Goal: Task Accomplishment & Management: Complete application form

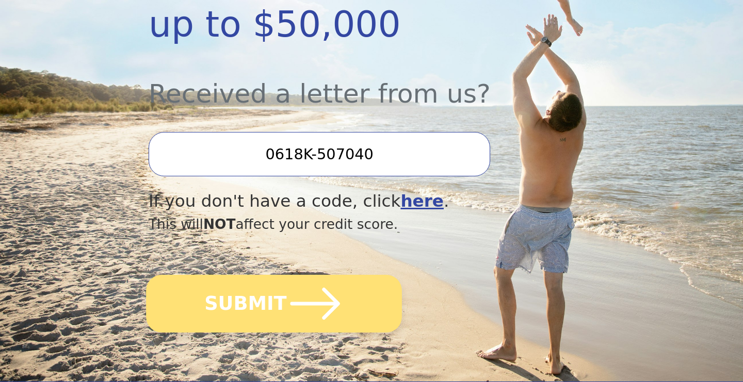
scroll to position [332, 0]
click at [287, 308] on icon "submit" at bounding box center [315, 304] width 57 height 57
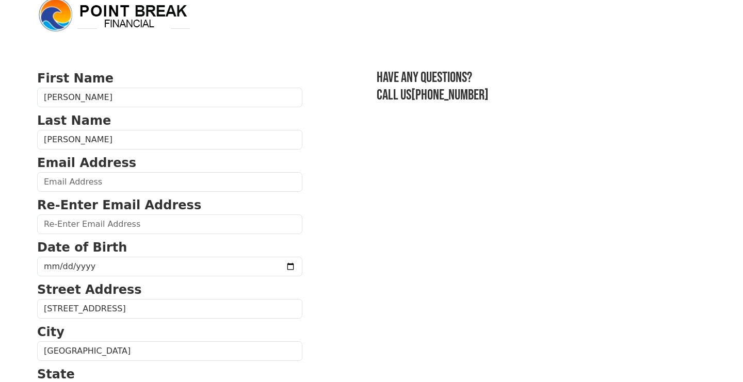
scroll to position [18, 0]
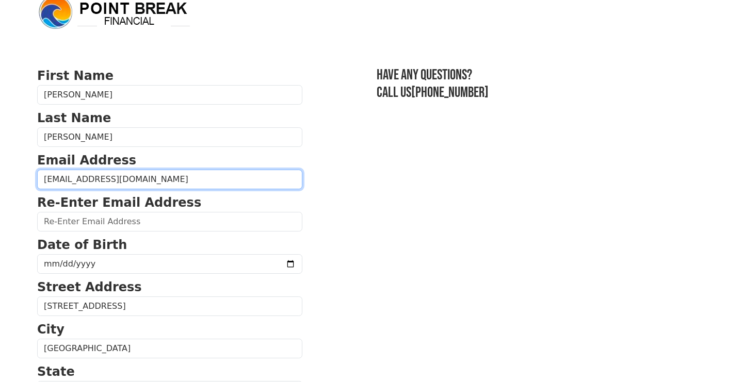
type input "rushtomou@gmail.com"
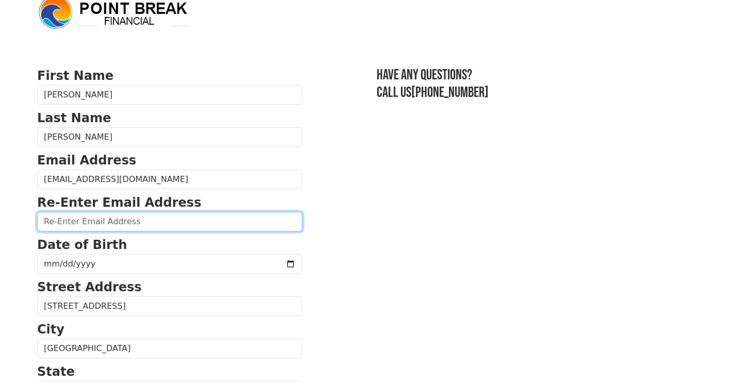
drag, startPoint x: 97, startPoint y: 220, endPoint x: 103, endPoint y: 223, distance: 6.9
type input "rushtomou@gmail.com"
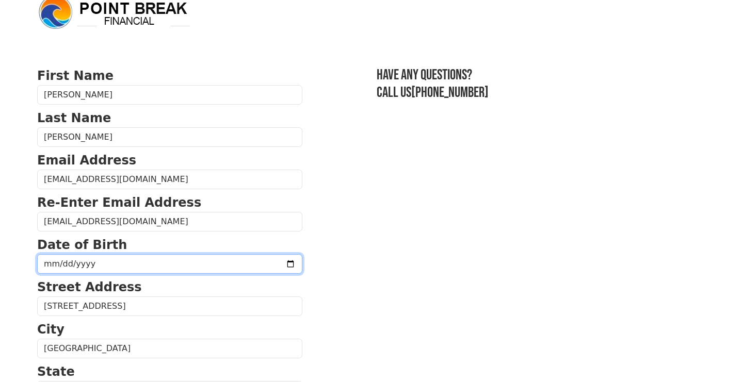
click at [74, 265] on input "date" at bounding box center [169, 264] width 265 height 20
click at [71, 263] on input "date" at bounding box center [169, 264] width 265 height 20
click at [65, 263] on input "date" at bounding box center [169, 264] width 265 height 20
click at [63, 263] on input "date" at bounding box center [169, 264] width 265 height 20
click at [74, 263] on input "date" at bounding box center [169, 264] width 265 height 20
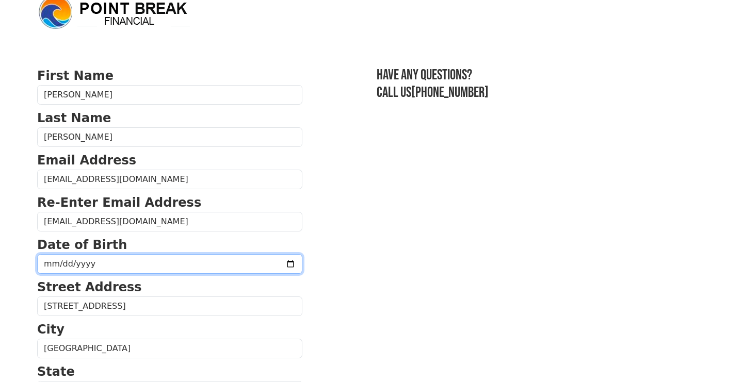
click at [51, 264] on input "date" at bounding box center [169, 264] width 265 height 20
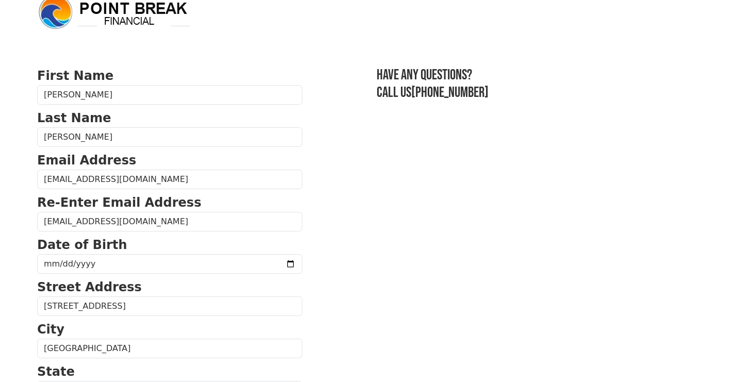
type input "1976-09-09"
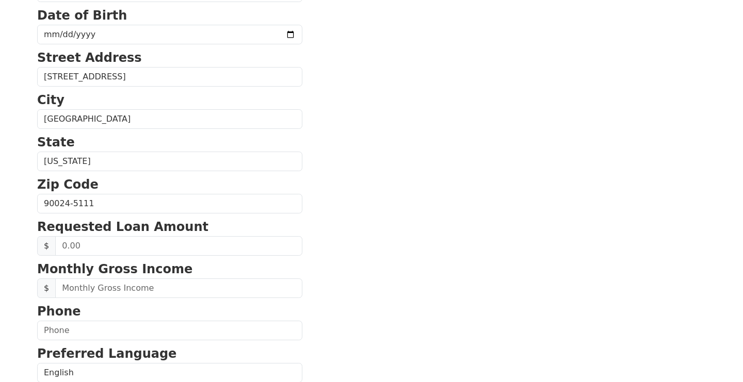
scroll to position [252, 0]
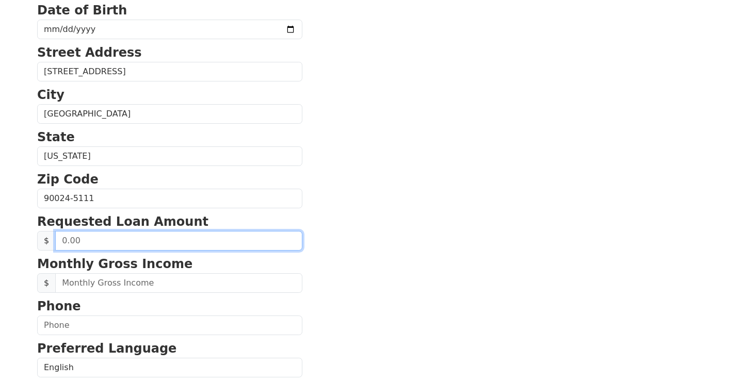
click at [138, 240] on input "text" at bounding box center [178, 241] width 247 height 20
type input "30,000.00"
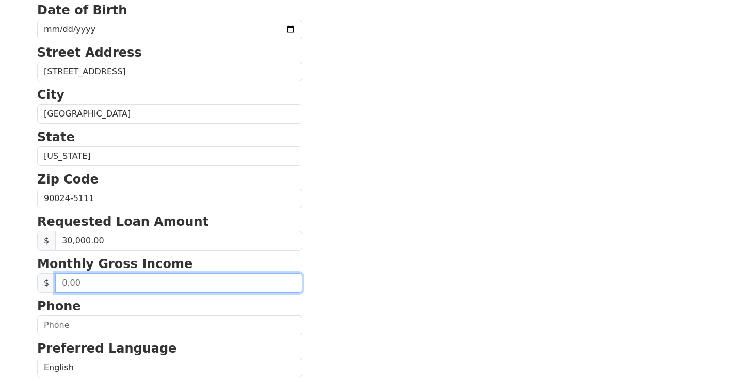
click at [136, 279] on input "text" at bounding box center [178, 283] width 247 height 20
type input "45,000.00"
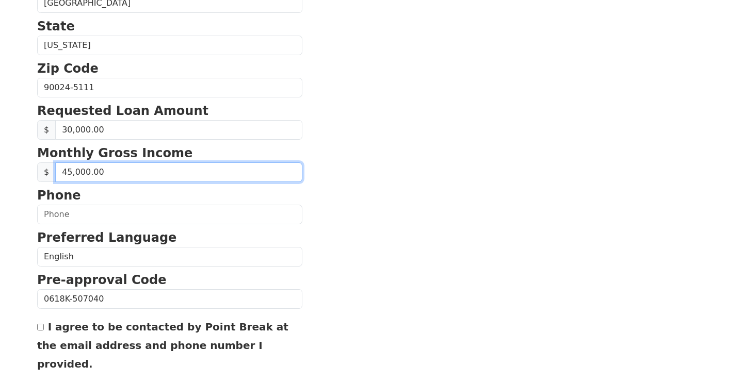
scroll to position [370, 0]
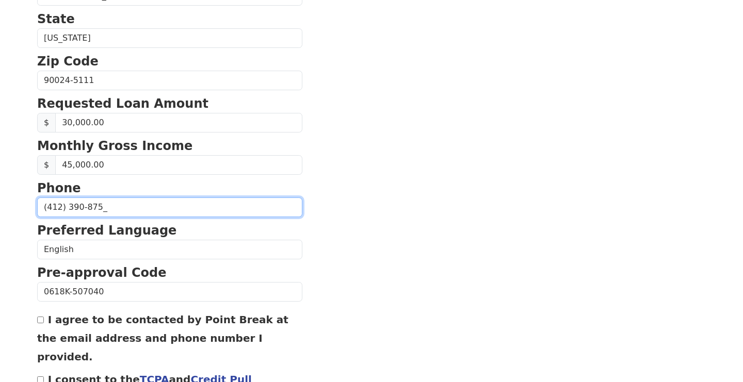
type input "(412) 390-8757"
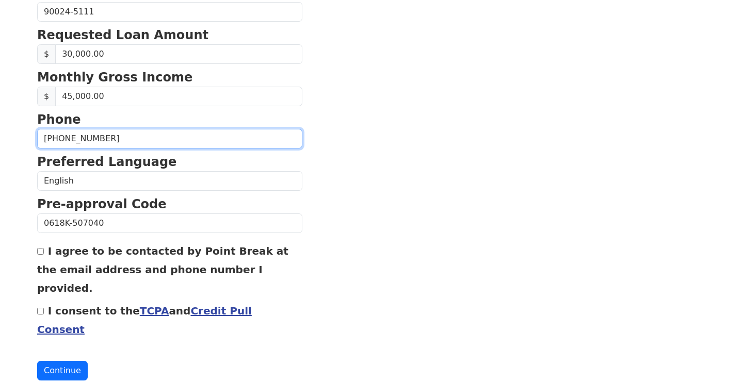
scroll to position [439, 0]
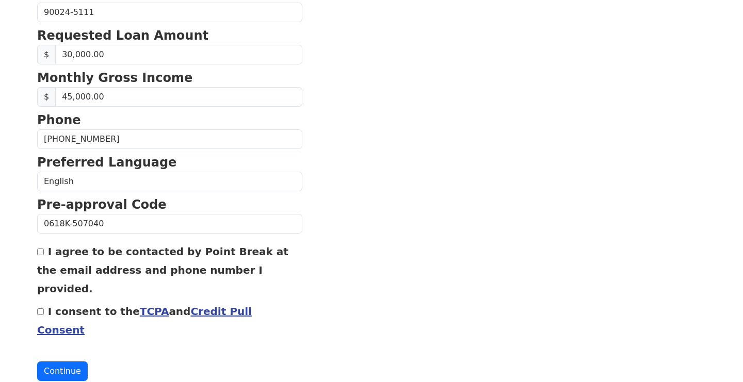
click at [39, 254] on input "I agree to be contacted by Point Break at the email address and phone number I …" at bounding box center [40, 252] width 7 height 7
checkbox input "true"
click at [41, 309] on input "I consent to the TCPA and Credit Pull Consent" at bounding box center [40, 312] width 7 height 7
checkbox input "true"
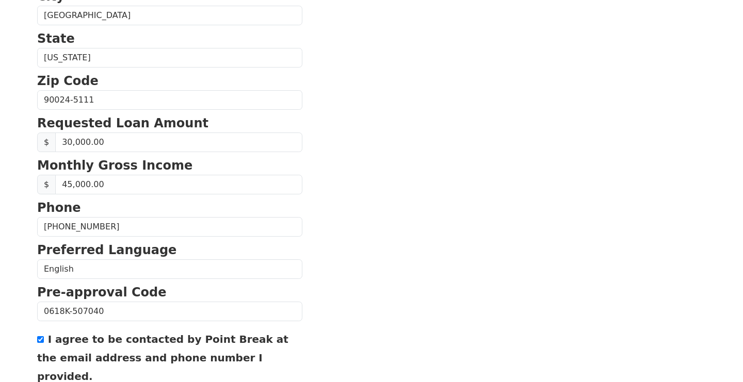
scroll to position [414, 0]
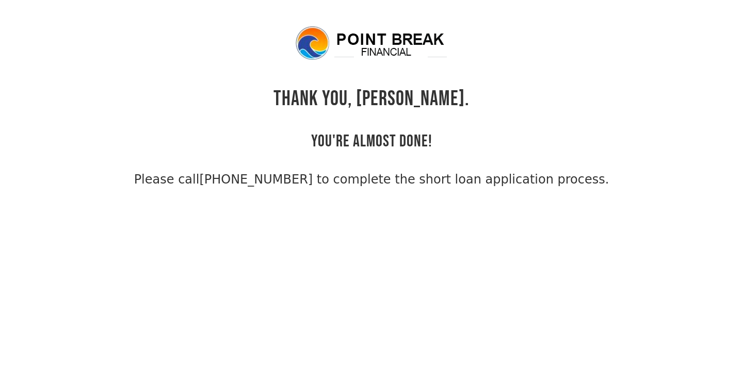
click at [578, 99] on div "THANK YOU, Kingshuk. YOU'RE ALMOST DONE! Please call (855) 202-9500 to complete…" at bounding box center [371, 107] width 669 height 164
